Goal: Task Accomplishment & Management: Use online tool/utility

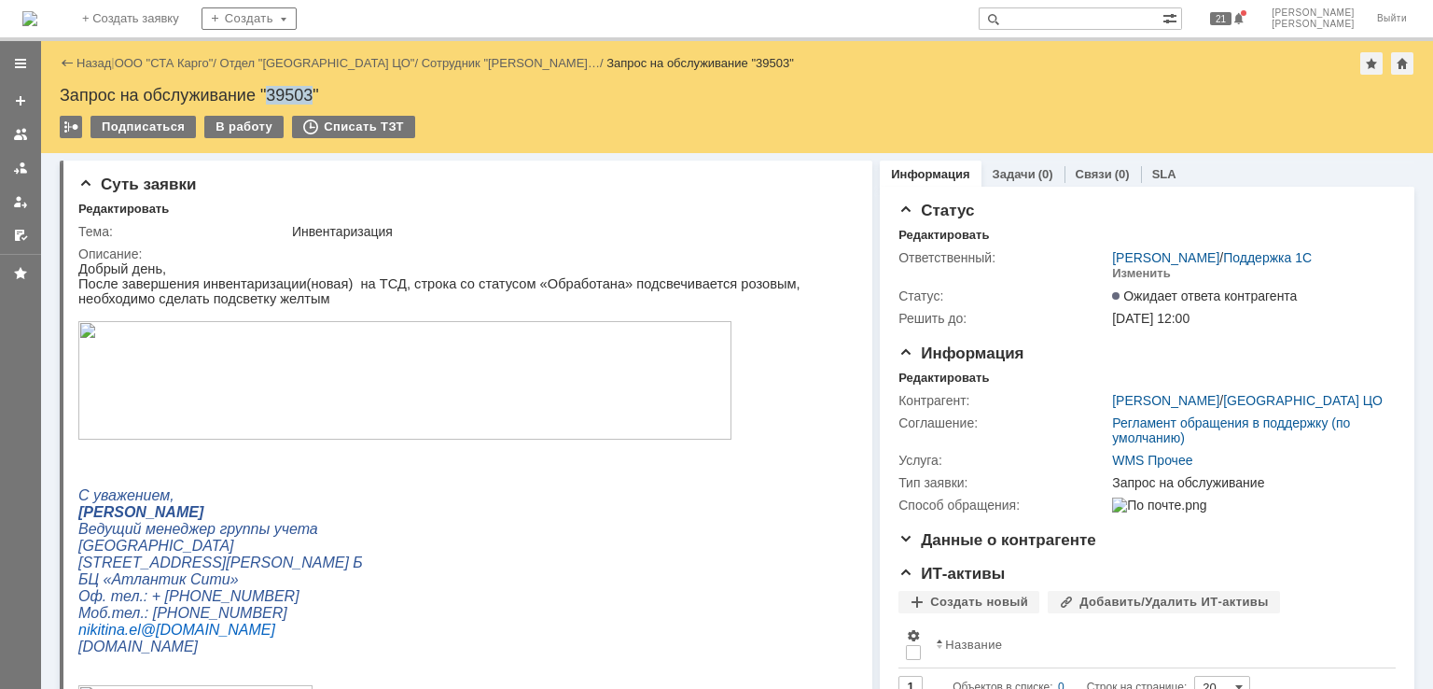
click at [298, 93] on div "Запрос на обслуживание "39503"" at bounding box center [737, 95] width 1355 height 19
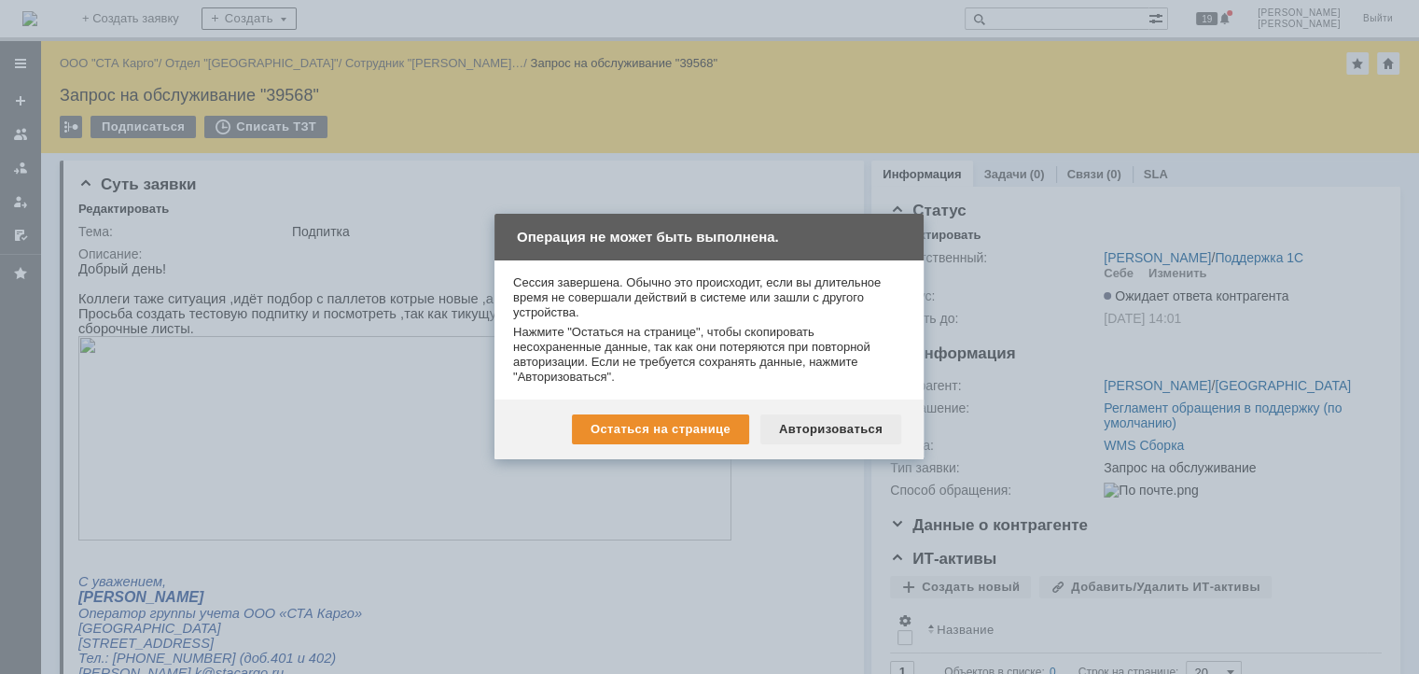
click at [832, 438] on div "Авторизоваться" at bounding box center [831, 429] width 141 height 30
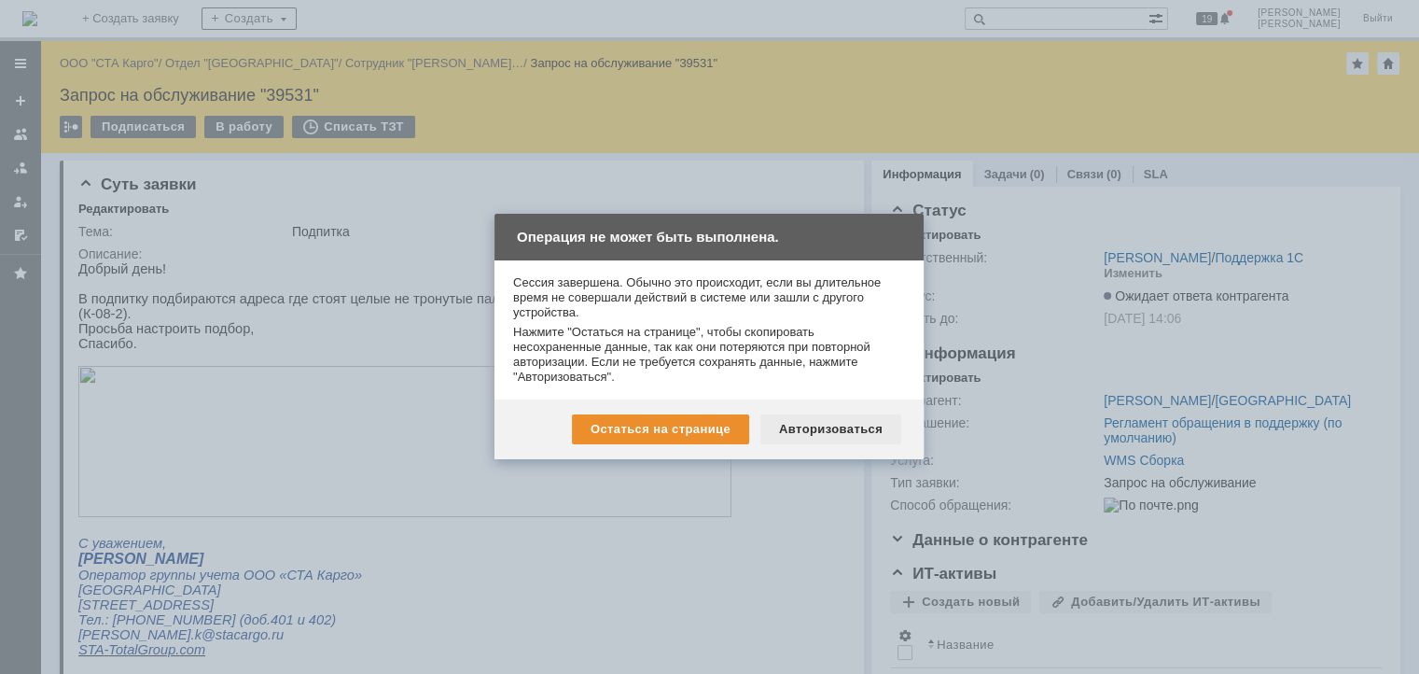
click at [829, 416] on div "Авторизоваться" at bounding box center [831, 429] width 141 height 30
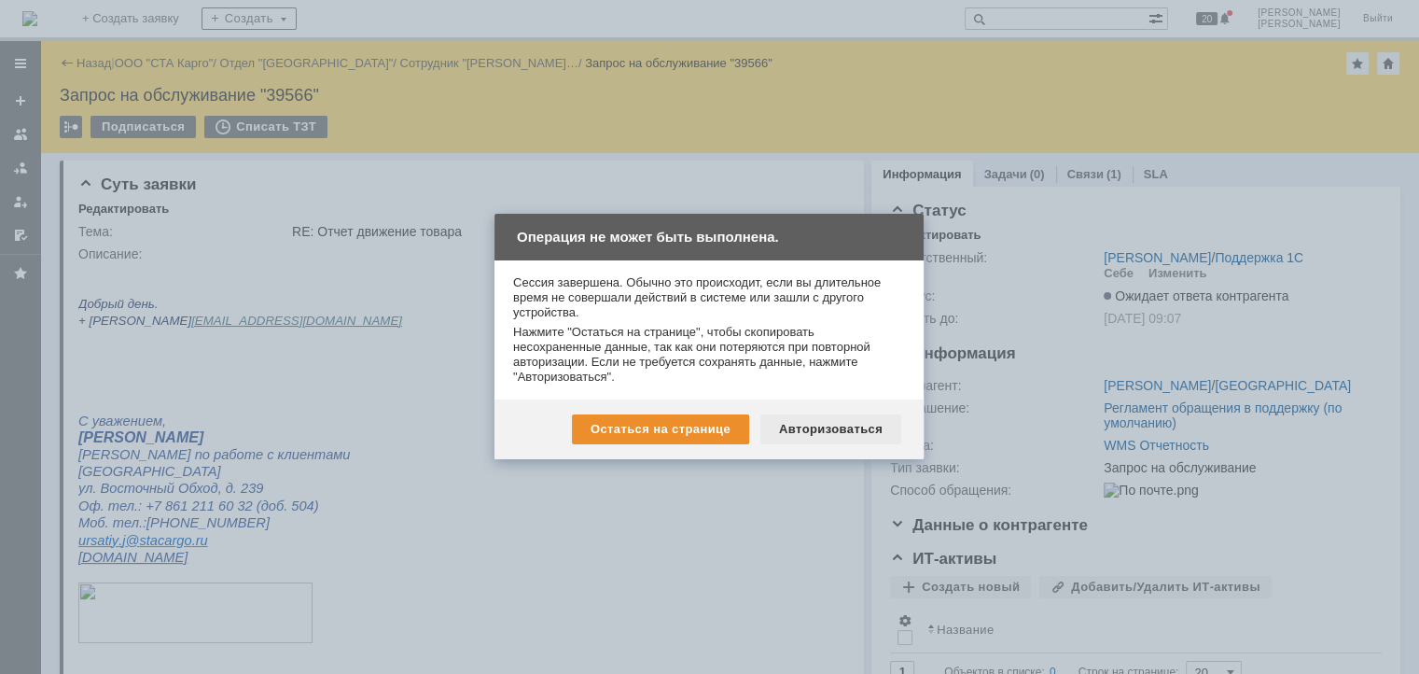
click at [813, 426] on div "Авторизоваться" at bounding box center [831, 429] width 141 height 30
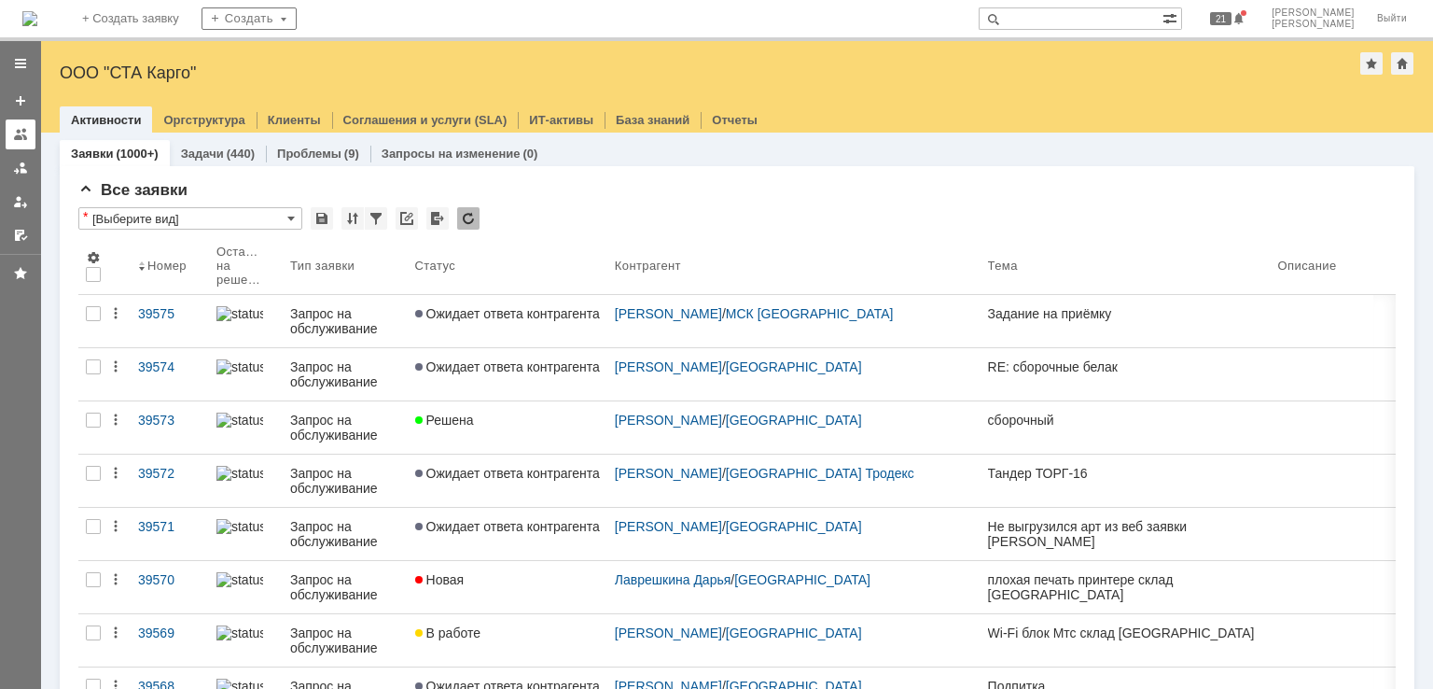
click at [17, 127] on div at bounding box center [20, 134] width 15 height 15
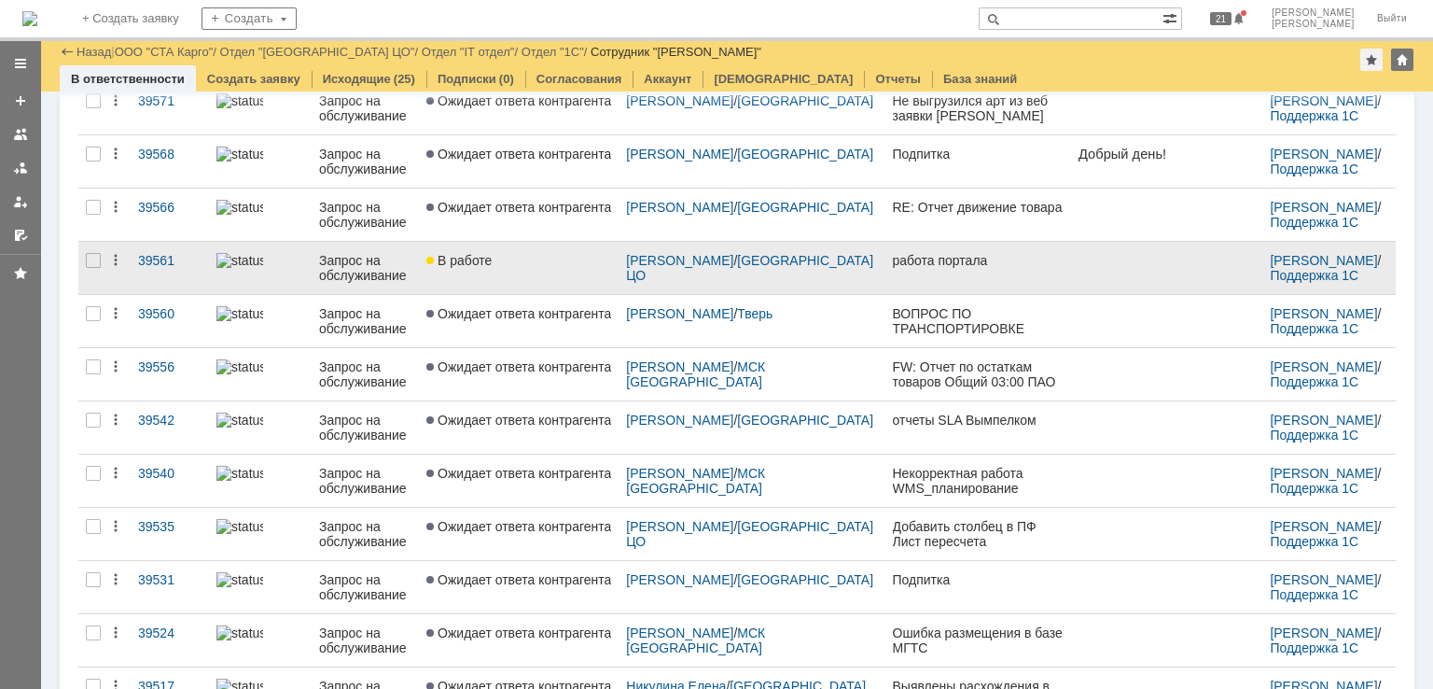
click at [520, 273] on link "В работе" at bounding box center [519, 268] width 200 height 52
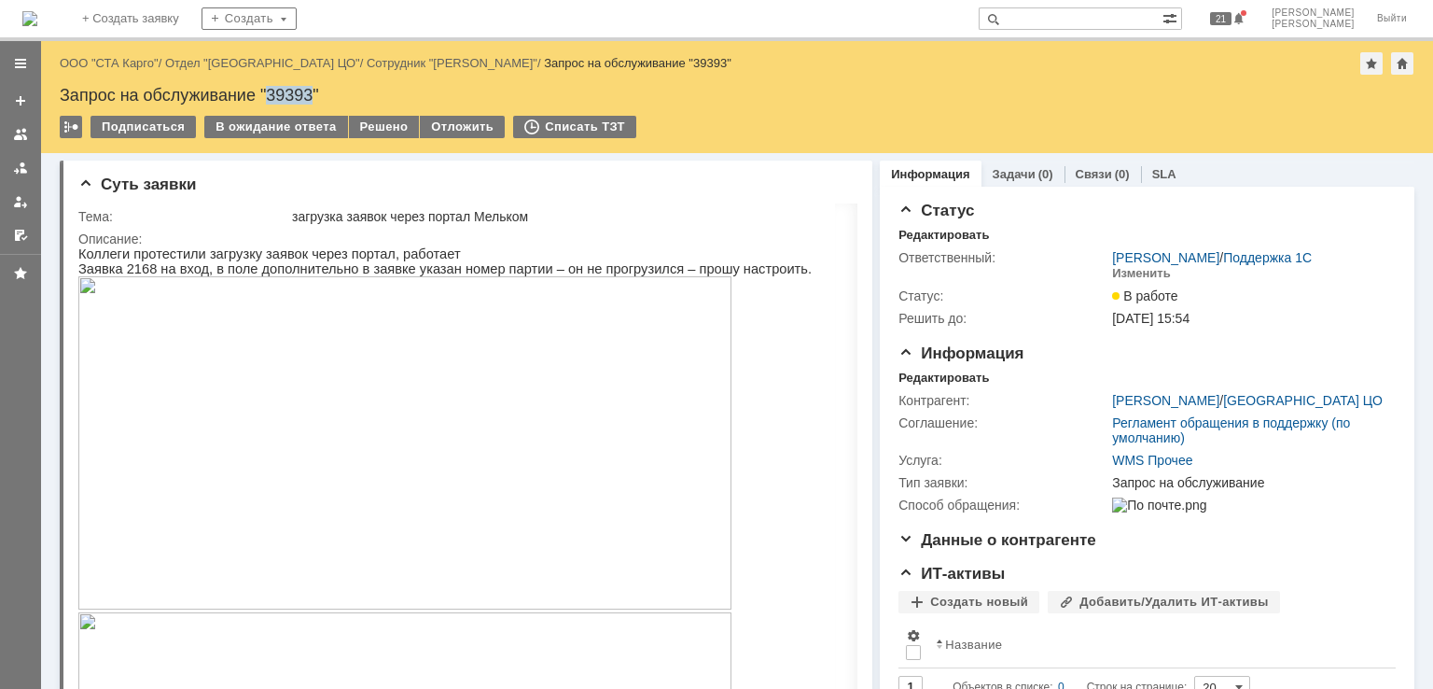
click at [280, 102] on div "Запрос на обслуживание "39393"" at bounding box center [737, 95] width 1355 height 19
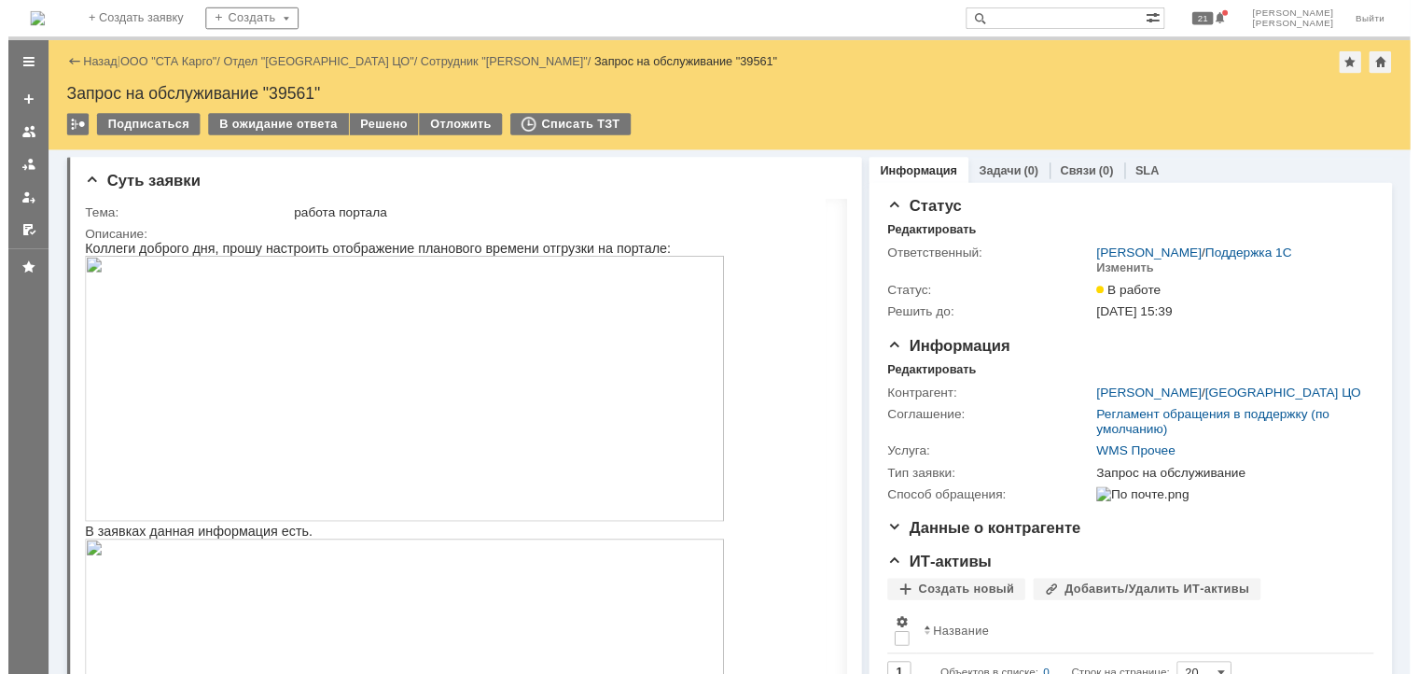
click at [437, 357] on img at bounding box center [411, 392] width 653 height 272
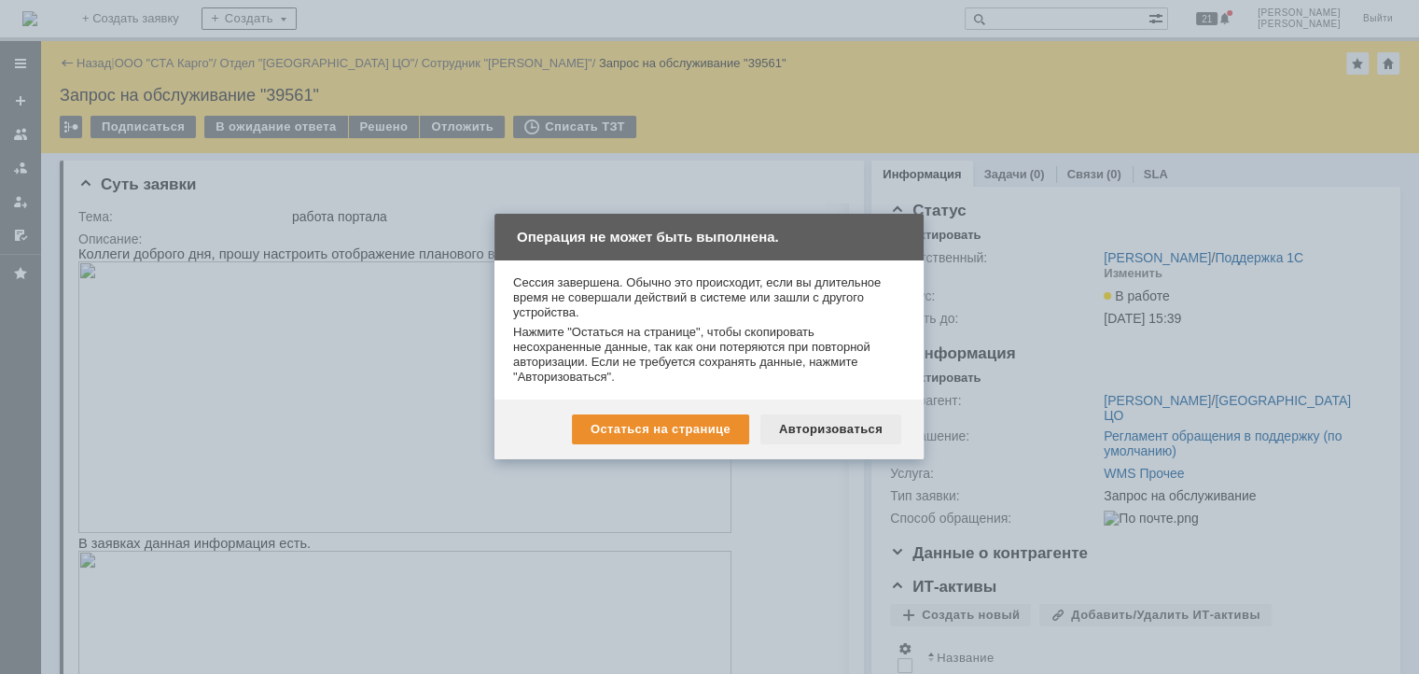
click at [889, 434] on div "Авторизоваться" at bounding box center [831, 429] width 141 height 30
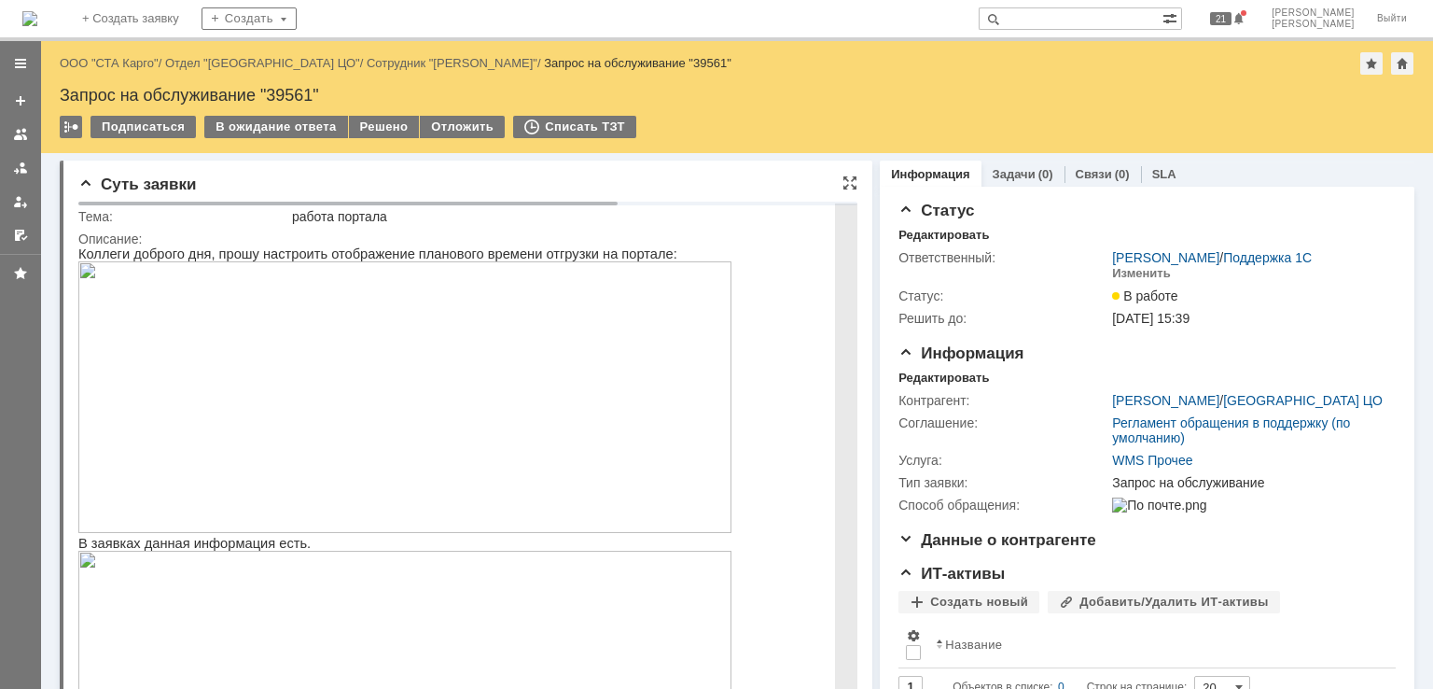
click at [466, 435] on img at bounding box center [404, 397] width 653 height 272
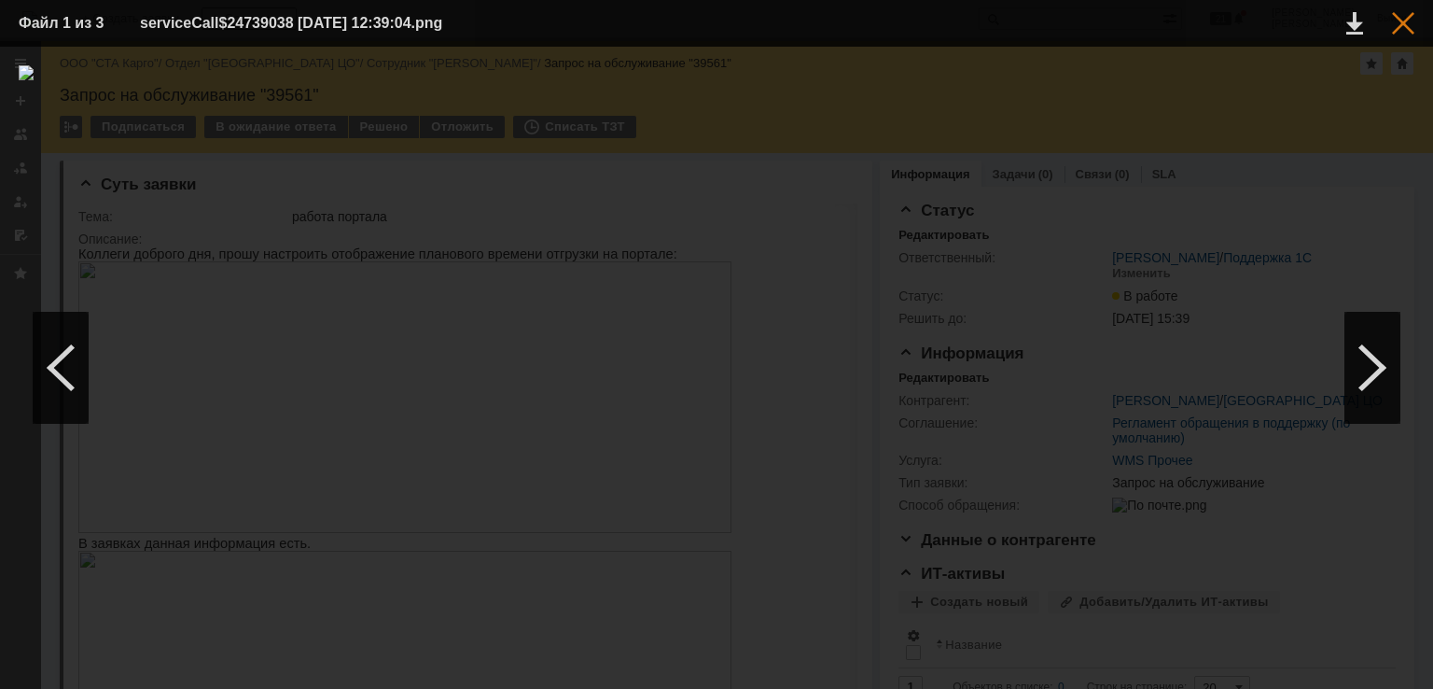
click at [1397, 19] on div at bounding box center [1403, 23] width 22 height 22
